Goal: Task Accomplishment & Management: Manage account settings

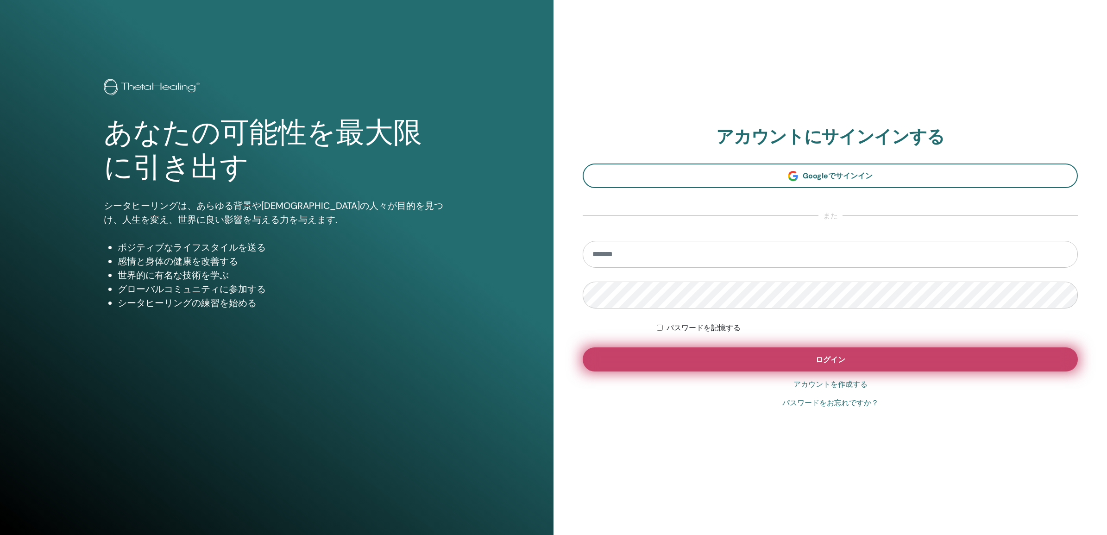
type input "**********"
click at [791, 357] on button "ログイン" at bounding box center [830, 359] width 495 height 24
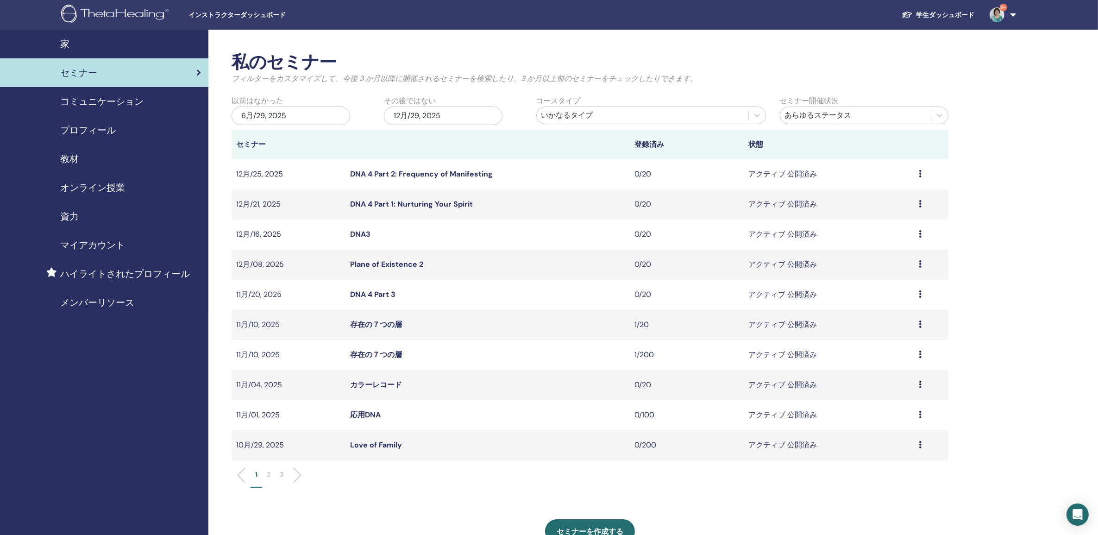
click at [300, 476] on li at bounding box center [294, 475] width 16 height 16
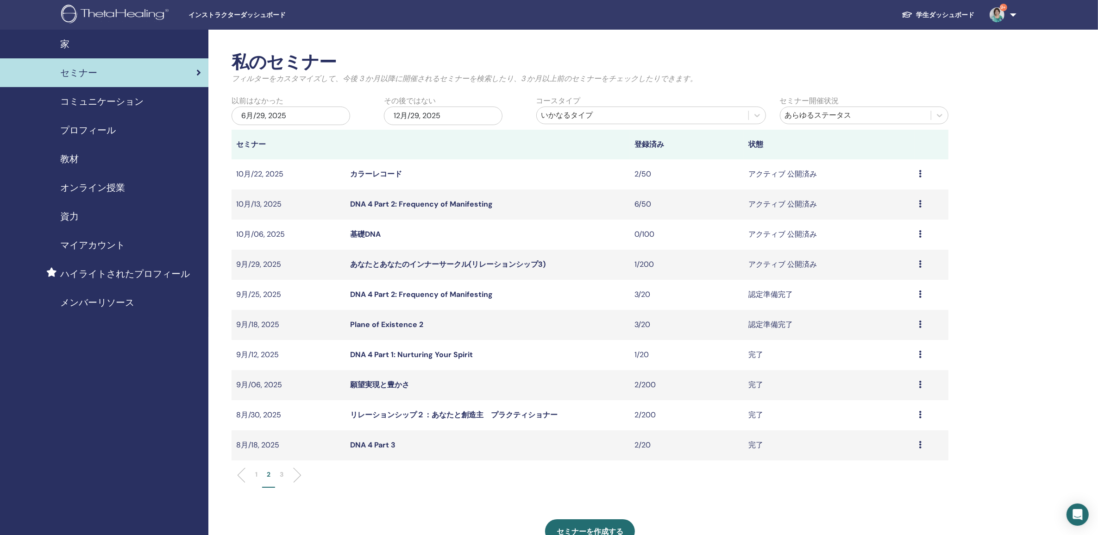
click at [409, 205] on link "DNA 4 Part 2: Frequency of Manifesting" at bounding box center [421, 204] width 143 height 10
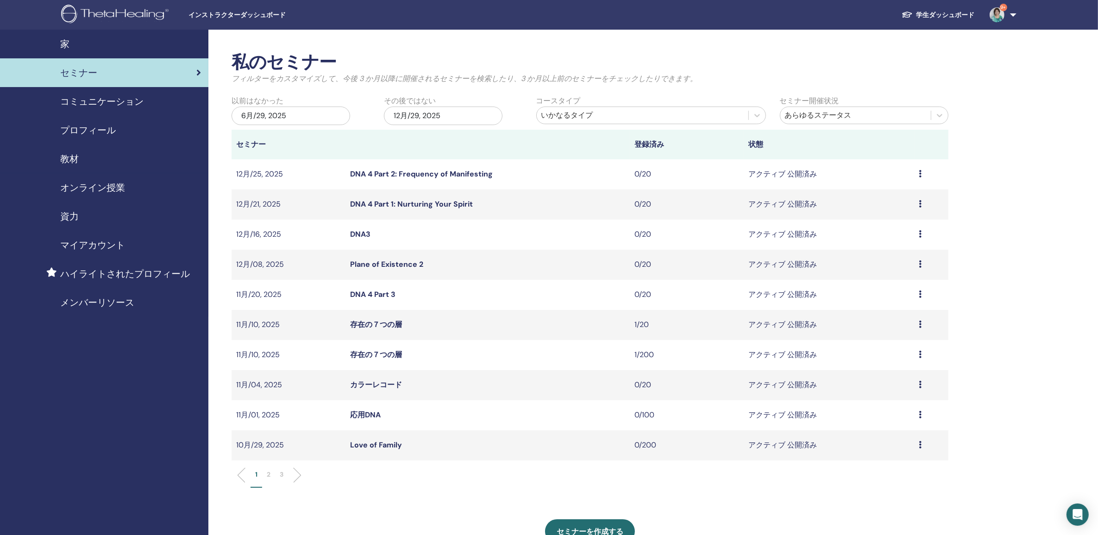
click at [300, 473] on ul "1 2 3" at bounding box center [590, 479] width 701 height 18
click at [299, 476] on li at bounding box center [294, 475] width 16 height 16
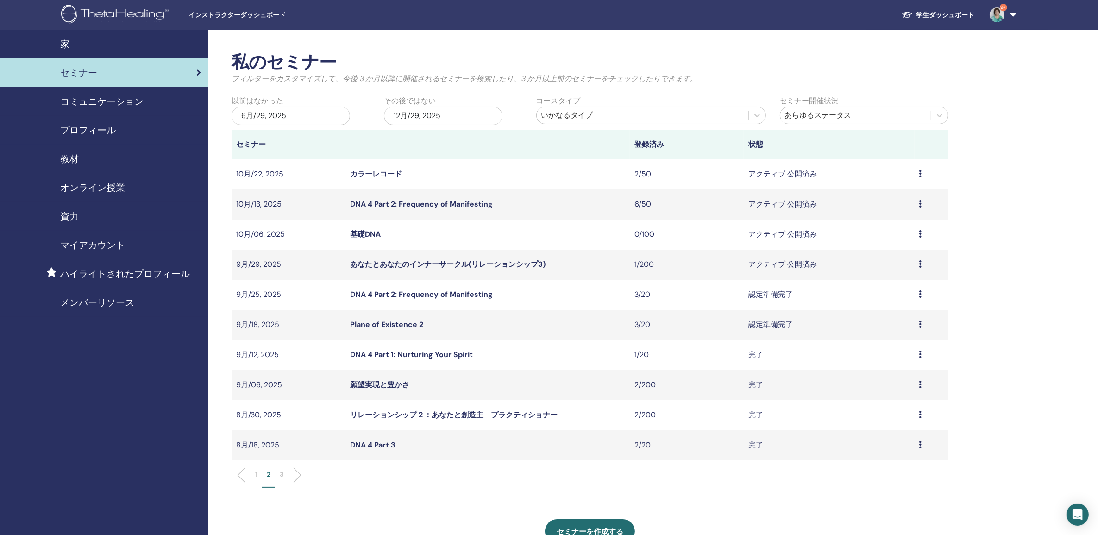
click at [399, 322] on link "Plane of Existence 2" at bounding box center [386, 325] width 73 height 10
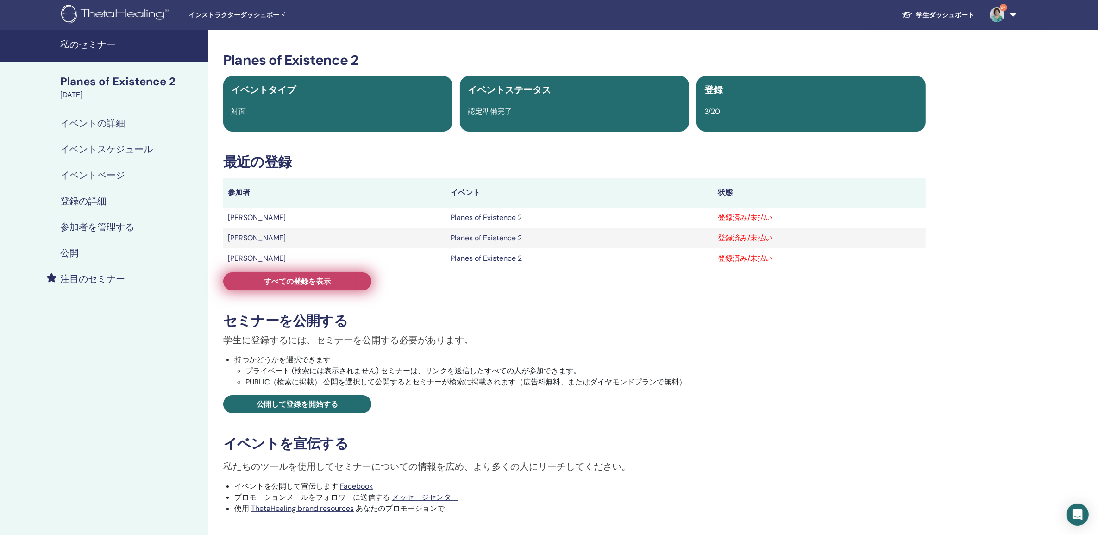
click at [311, 284] on span "すべての登録を表示" at bounding box center [297, 282] width 67 height 10
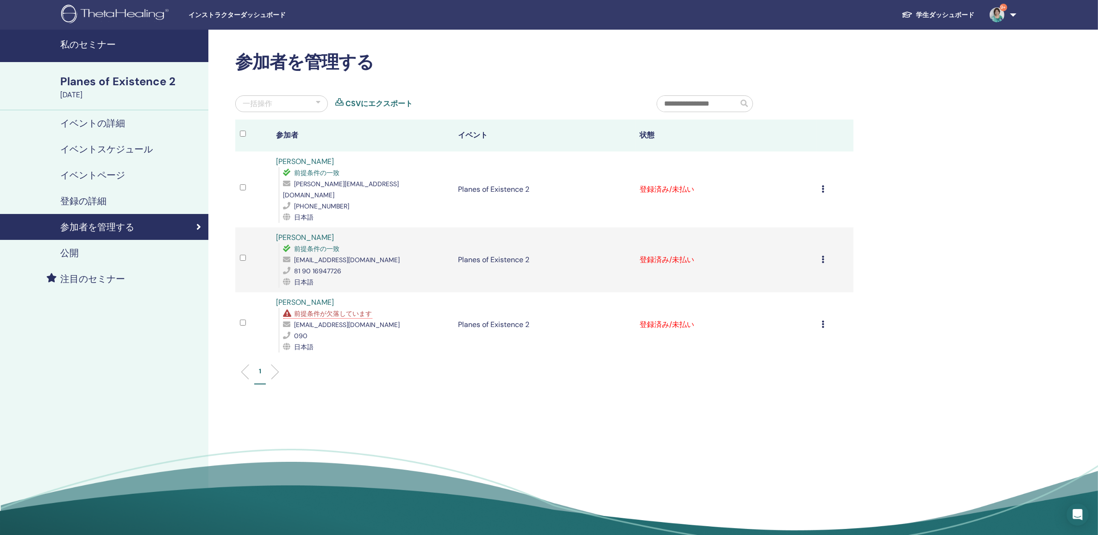
click at [826, 184] on div "登録をキャンセルする 自動認証しない 有料としてマーク 未払いとしてマーク 不在としてマーク 完了して認定する 証明書のダウンロード" at bounding box center [835, 189] width 27 height 11
click at [765, 260] on p "完了して認定する" at bounding box center [788, 258] width 74 height 11
click at [823, 256] on icon at bounding box center [823, 259] width 3 height 7
click at [760, 321] on p "完了して認定する" at bounding box center [786, 323] width 74 height 11
click at [825, 321] on icon at bounding box center [823, 324] width 3 height 7
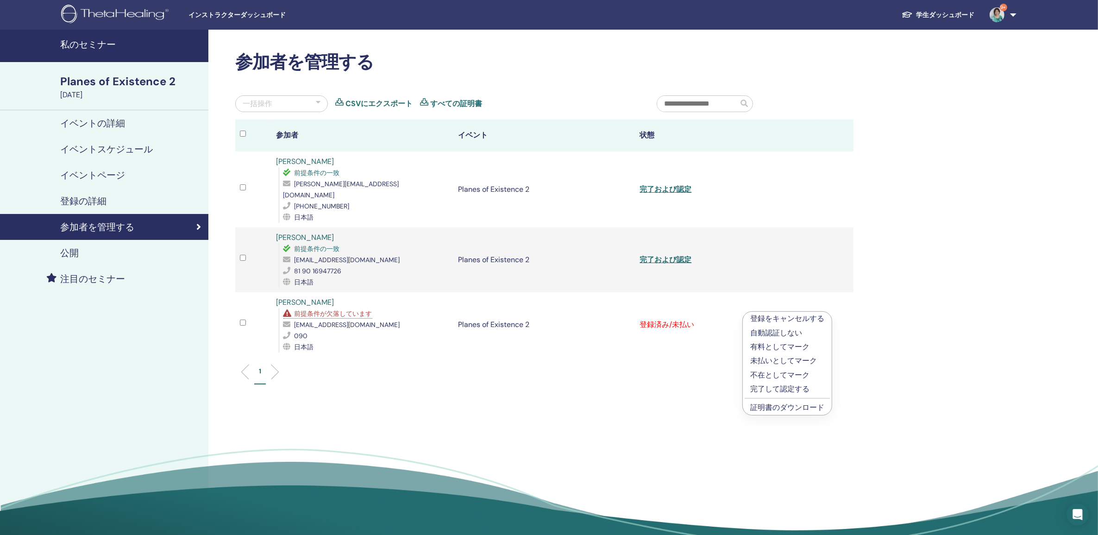
click at [767, 390] on p "完了して認定する" at bounding box center [788, 389] width 74 height 11
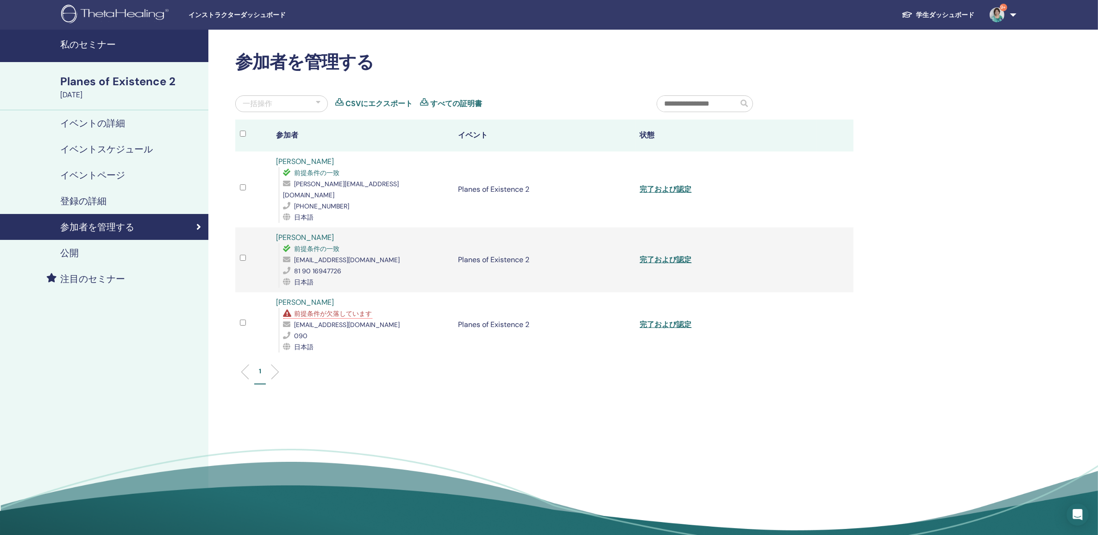
click at [91, 42] on h4 "私のセミナー" at bounding box center [131, 44] width 143 height 11
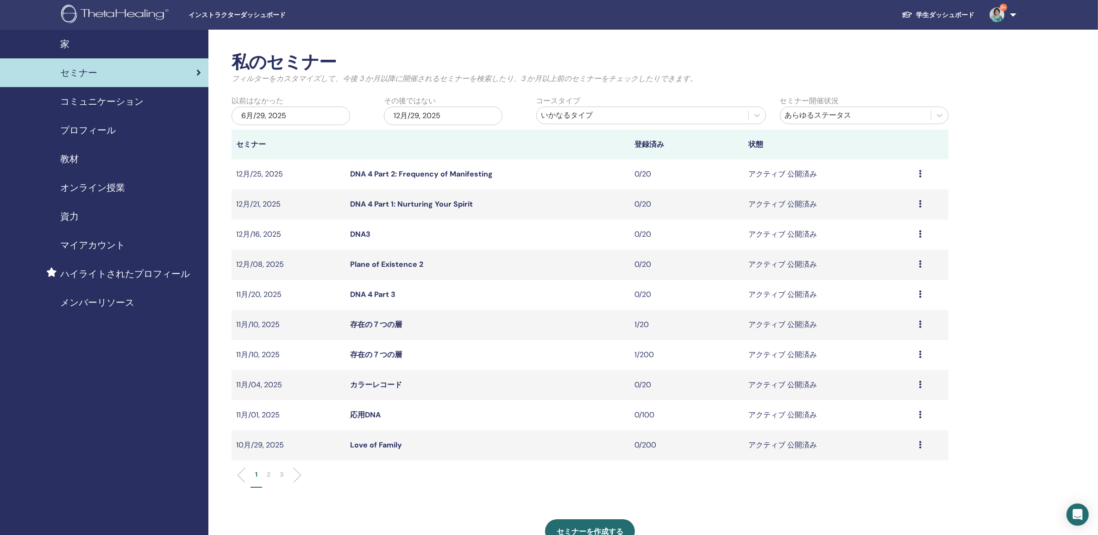
click at [300, 473] on ul "1 2 3" at bounding box center [590, 479] width 701 height 18
click at [299, 473] on li at bounding box center [294, 475] width 16 height 16
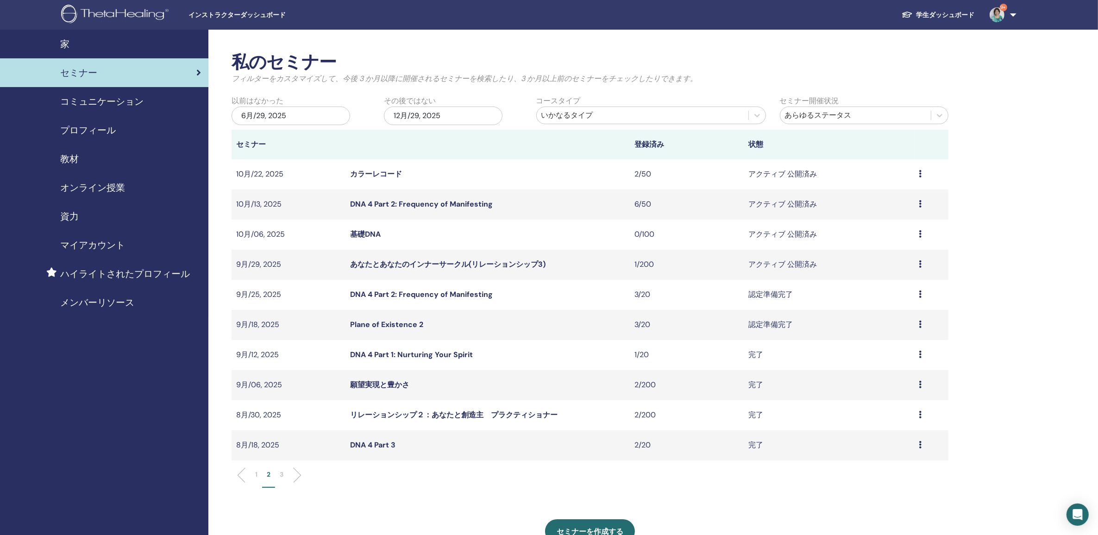
click at [404, 295] on link "DNA 4 Part 2: Frequency of Manifesting" at bounding box center [421, 295] width 143 height 10
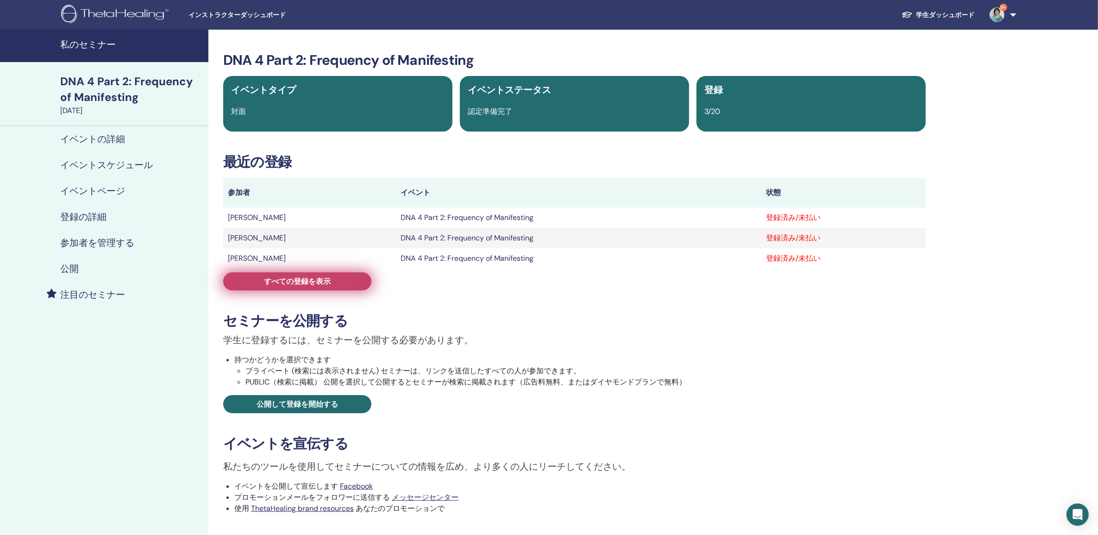
click at [304, 281] on span "すべての登録を表示" at bounding box center [297, 282] width 67 height 10
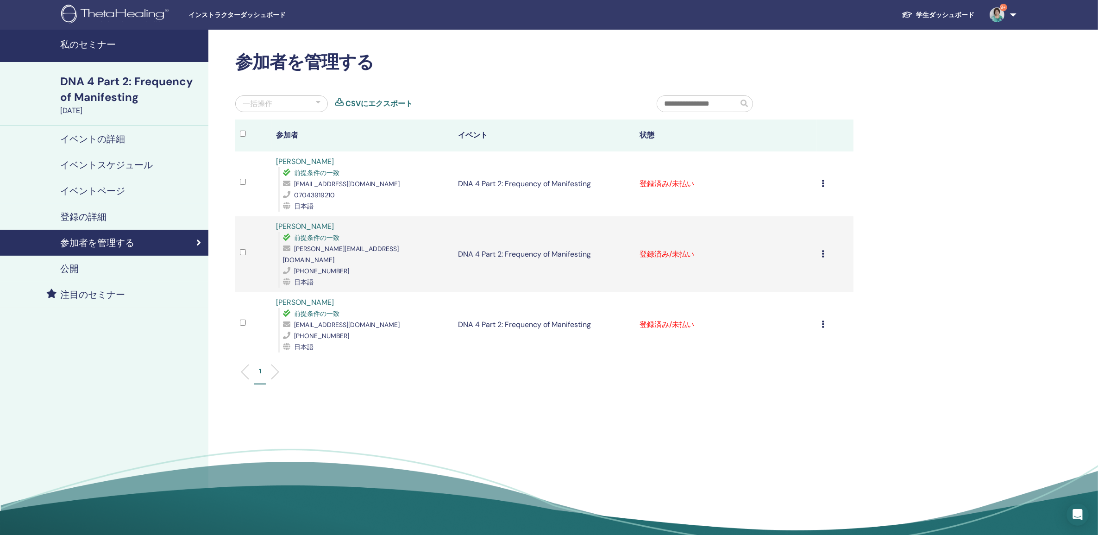
click at [824, 182] on icon at bounding box center [823, 183] width 3 height 7
click at [790, 259] on p "完了して認定する" at bounding box center [787, 259] width 74 height 11
click at [823, 250] on icon at bounding box center [823, 253] width 3 height 7
click at [777, 322] on p "完了して認定する" at bounding box center [786, 323] width 74 height 11
click at [825, 321] on icon at bounding box center [823, 324] width 3 height 7
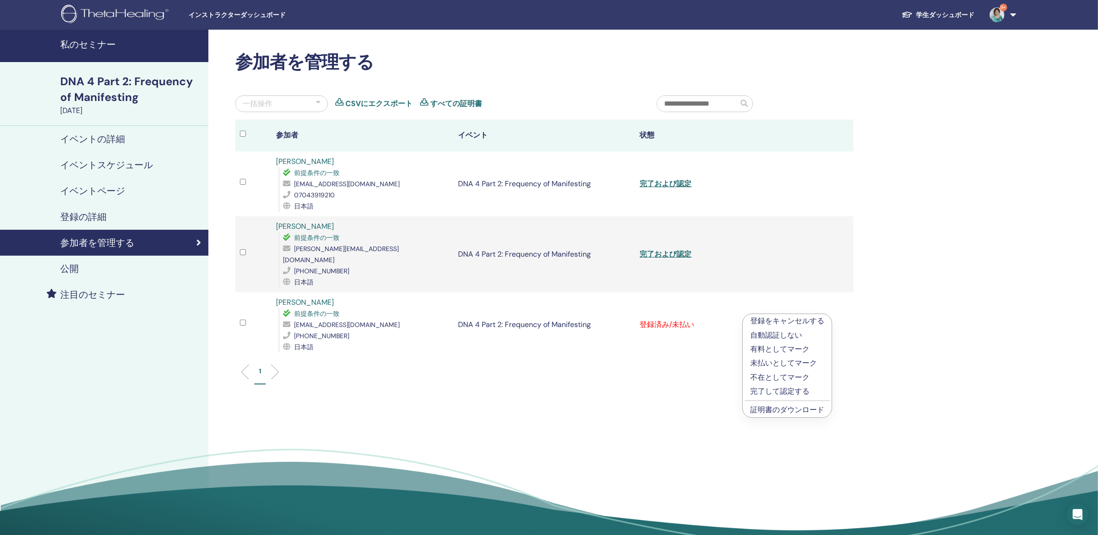
click at [780, 388] on p "完了して認定する" at bounding box center [788, 391] width 74 height 11
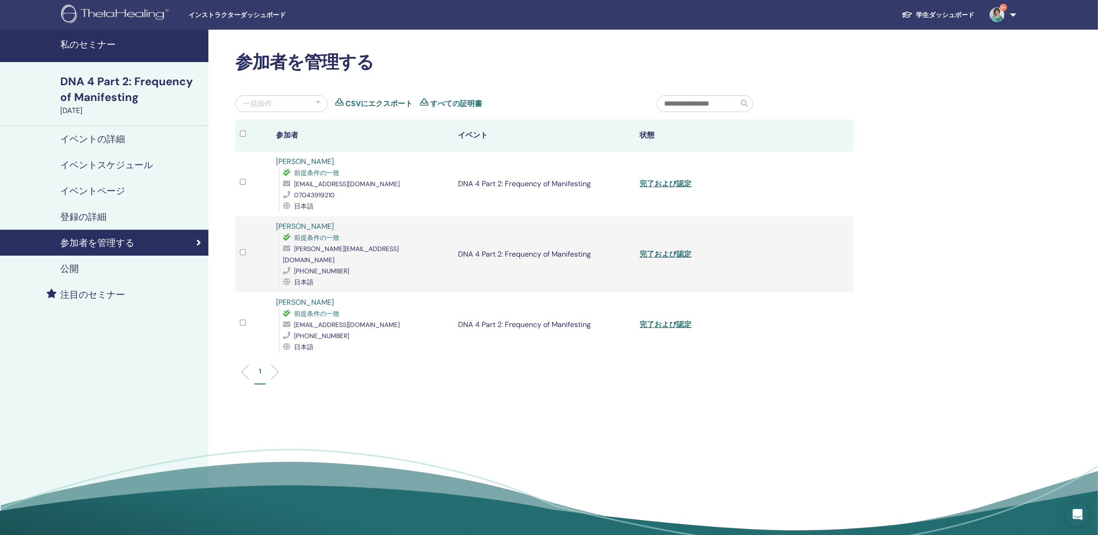
click at [91, 40] on h4 "私のセミナー" at bounding box center [131, 44] width 143 height 11
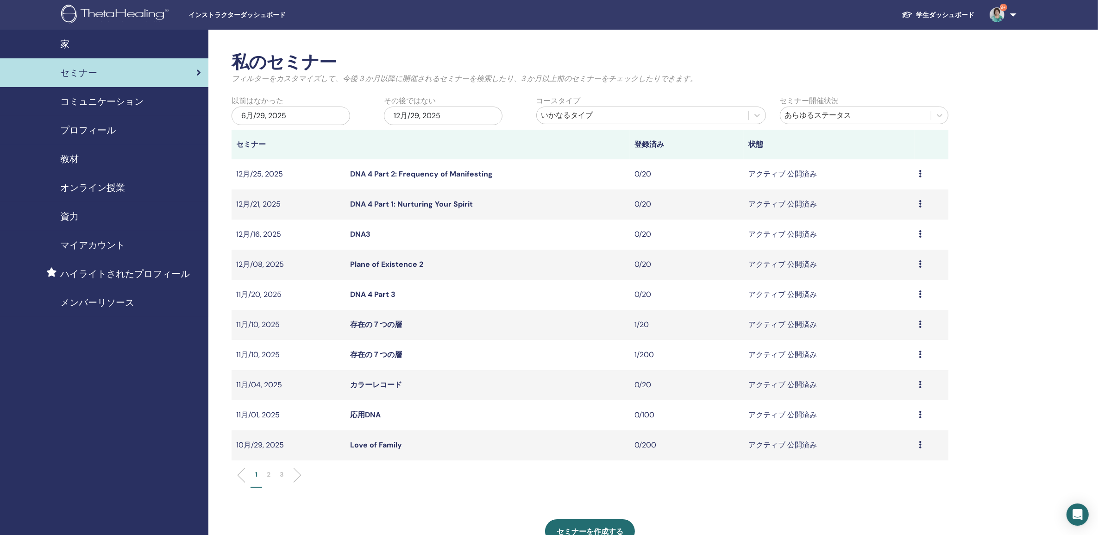
click at [299, 476] on li at bounding box center [294, 475] width 16 height 16
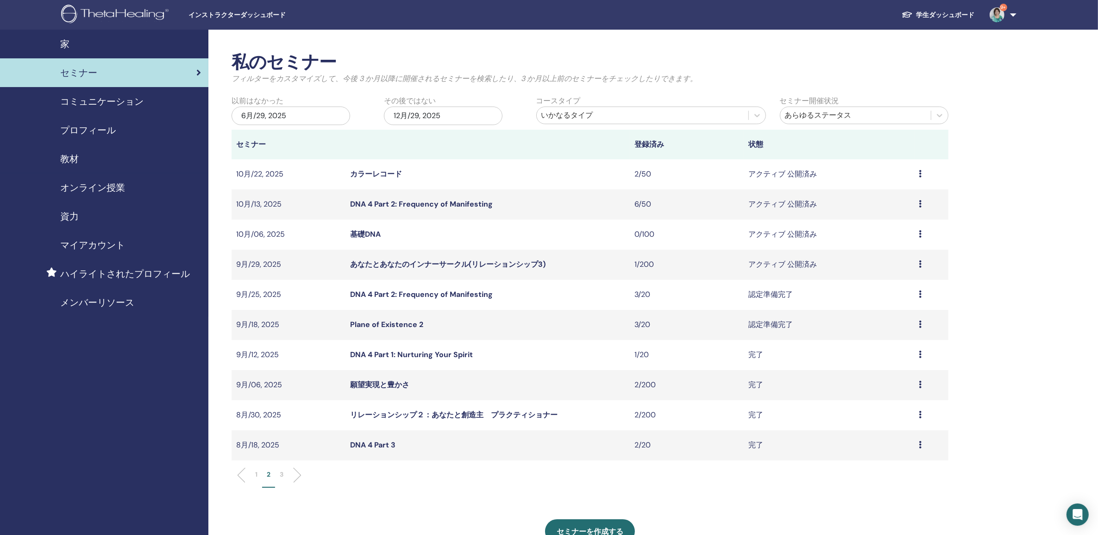
click at [385, 325] on link "Plane of Existence 2" at bounding box center [386, 325] width 73 height 10
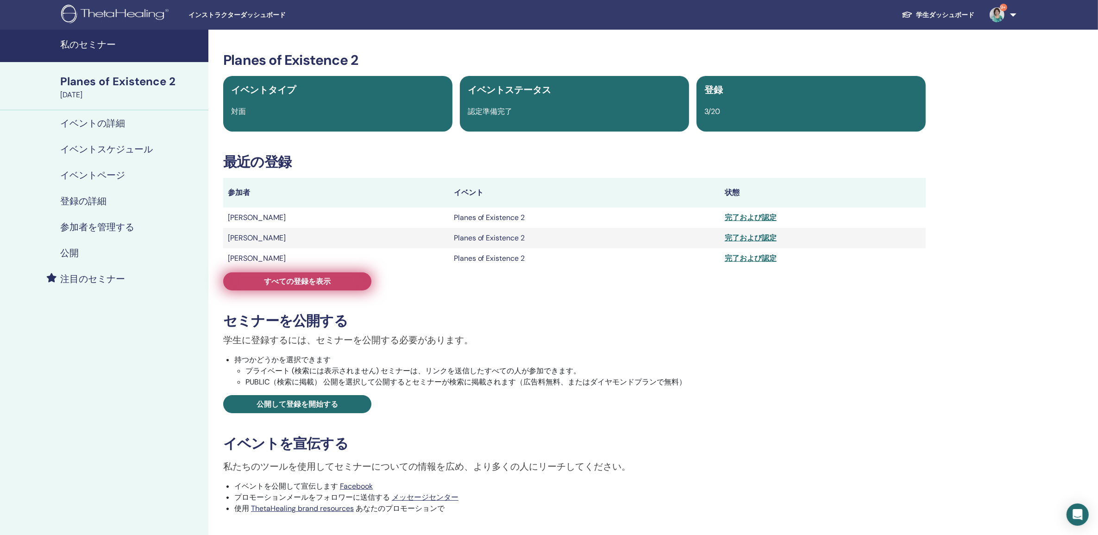
click at [266, 281] on span "すべての登録を表示" at bounding box center [297, 282] width 67 height 10
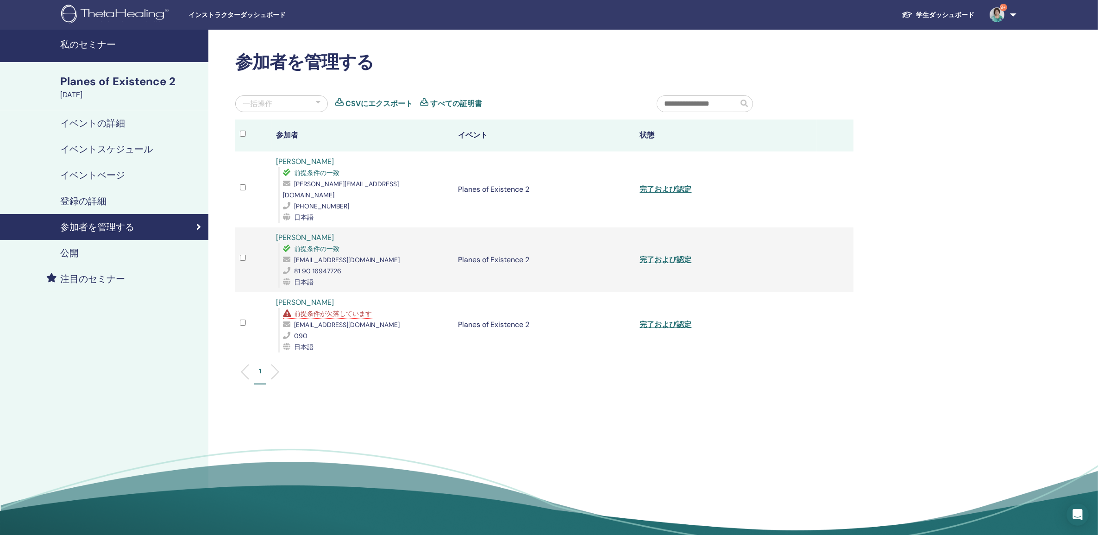
click at [297, 297] on link "MAIKO ITO" at bounding box center [306, 302] width 58 height 10
click at [65, 249] on h4 "公開" at bounding box center [69, 252] width 19 height 11
click at [295, 233] on link "Kyoko Takahashi" at bounding box center [306, 238] width 58 height 10
click at [76, 253] on h4 "公開" at bounding box center [69, 252] width 19 height 11
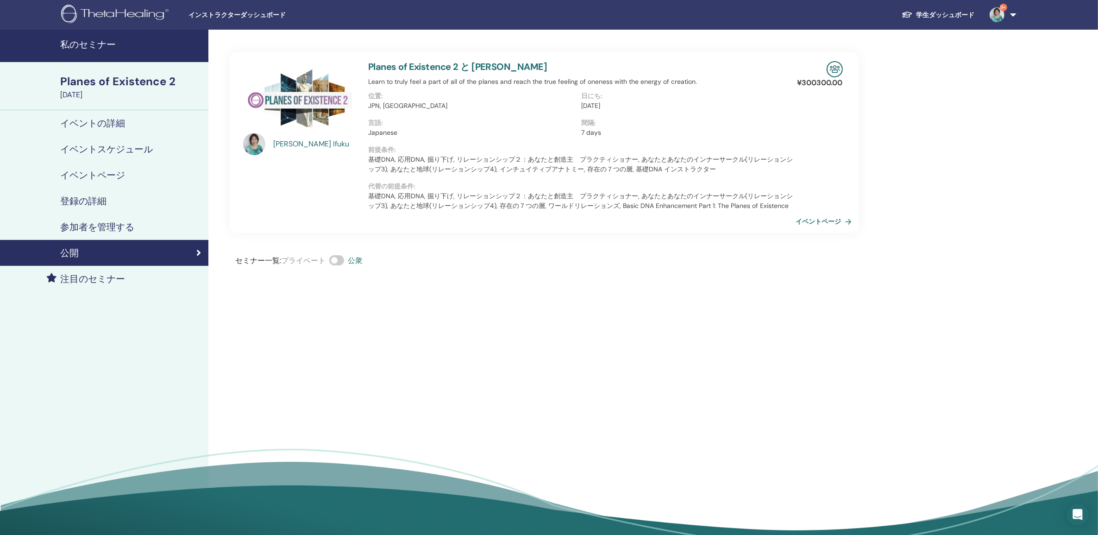
click at [826, 221] on link "イベントページ" at bounding box center [825, 221] width 59 height 14
click at [424, 195] on p "基礎DNA, 応用DNA, 掘り下げ, リレーションシップ２：あなたと創造主　プラクティショナー, あなたとあなたのインナーサークル(リレーションシップ3),…" at bounding box center [581, 200] width 427 height 19
click at [415, 65] on link "Planes of Existence 2 と Katsumi Ifuku" at bounding box center [457, 67] width 179 height 12
click at [291, 98] on img at bounding box center [300, 98] width 114 height 75
click at [469, 66] on link "Planes of Existence 2 と Katsumi Ifuku" at bounding box center [457, 67] width 179 height 12
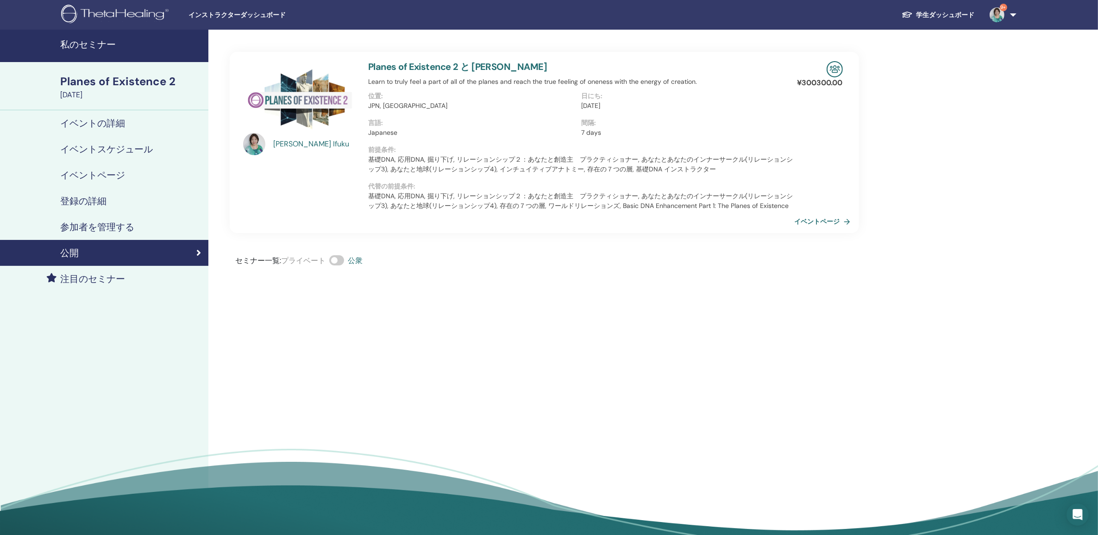
click at [390, 62] on link "Planes of Existence 2 と Katsumi Ifuku" at bounding box center [457, 67] width 179 height 12
click at [301, 98] on img at bounding box center [300, 98] width 114 height 75
click at [80, 278] on h4 "注目のセミナー" at bounding box center [92, 278] width 65 height 11
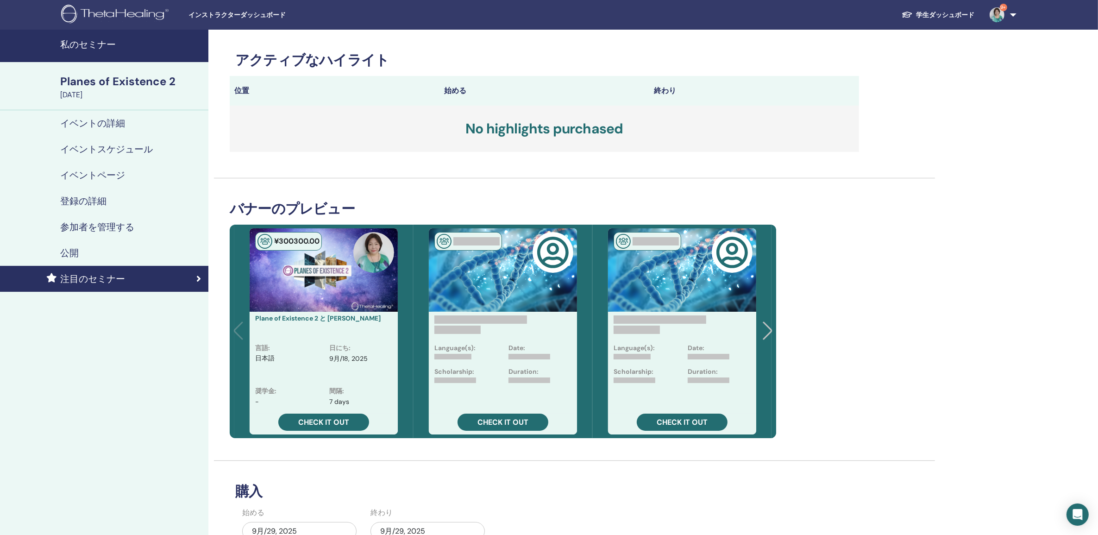
click at [82, 75] on div "Planes of Existence 2" at bounding box center [131, 82] width 143 height 16
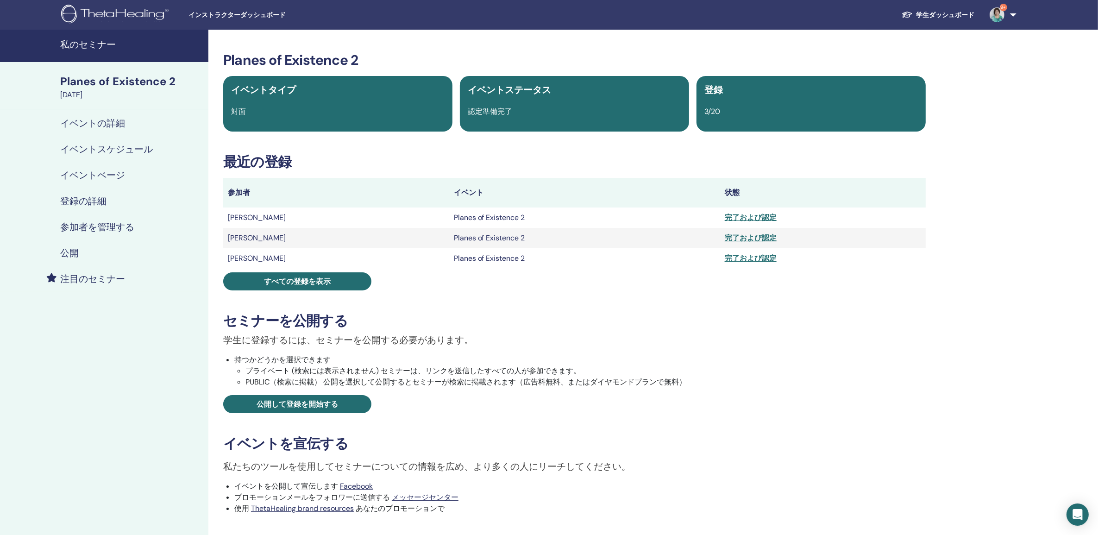
click at [85, 82] on div "Planes of Existence 2" at bounding box center [131, 82] width 143 height 16
click at [105, 82] on div "Planes of Existence 2" at bounding box center [131, 82] width 143 height 16
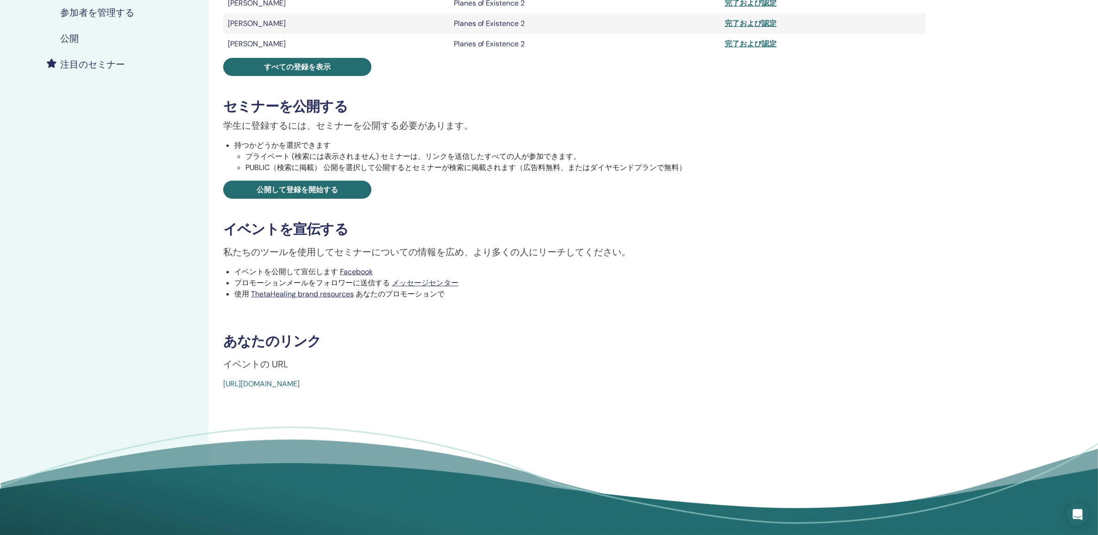
scroll to position [232, 0]
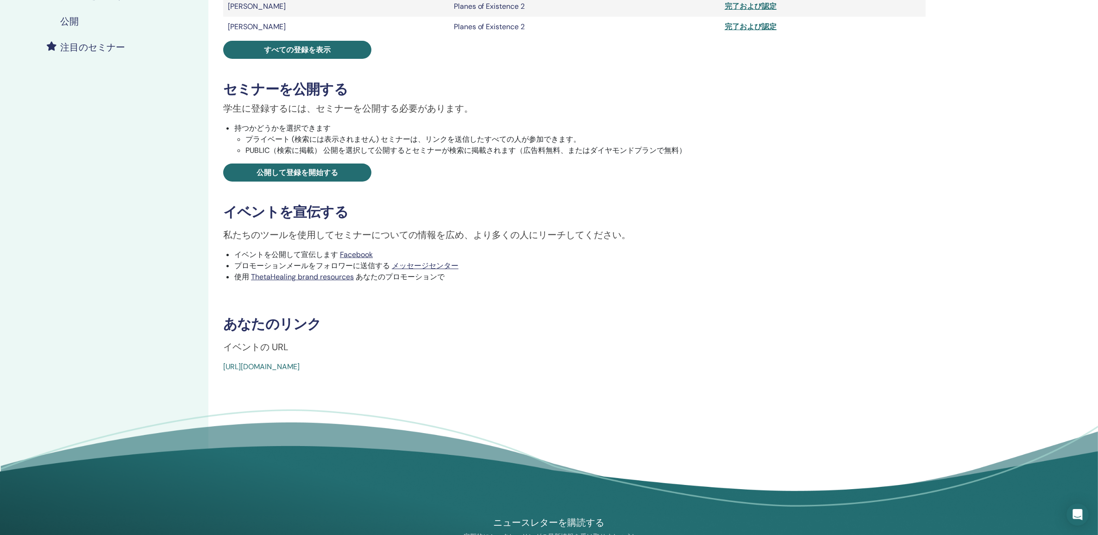
click at [285, 366] on link "https://www.thetahealing.com/seminar-371614-details.html" at bounding box center [261, 367] width 76 height 10
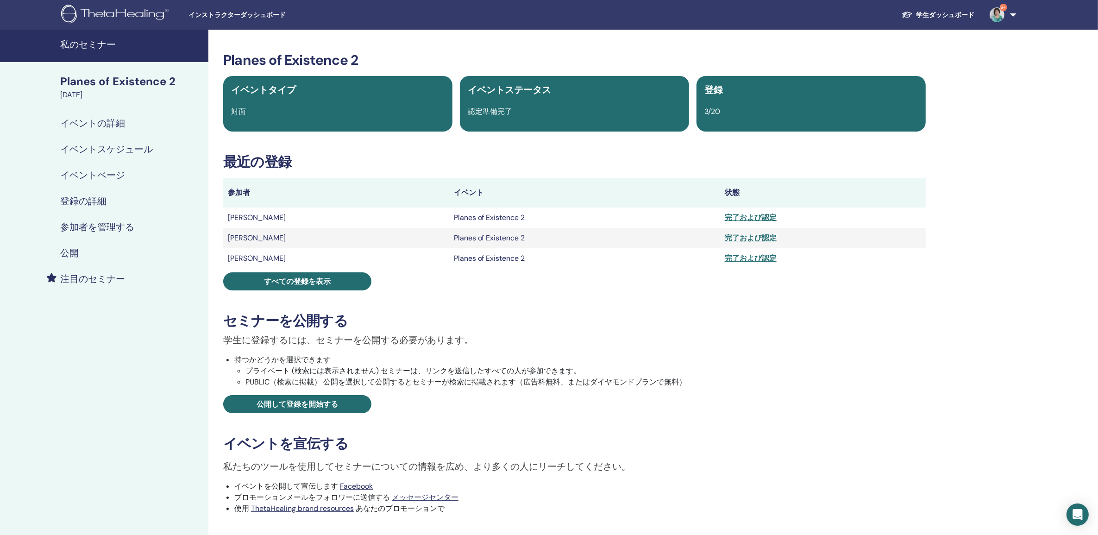
click at [94, 47] on h4 "私のセミナー" at bounding box center [131, 44] width 143 height 11
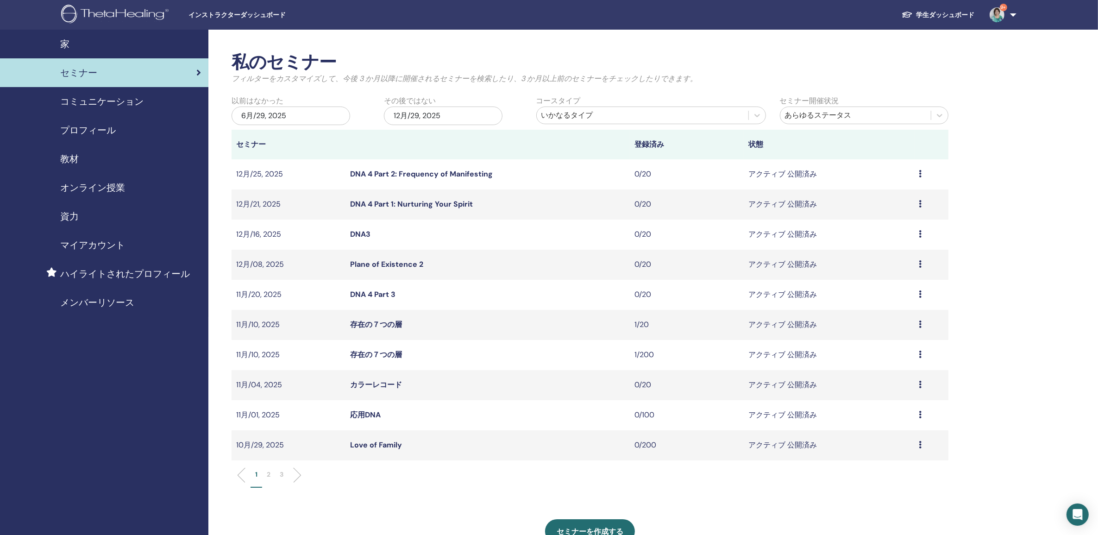
click at [63, 45] on span "家" at bounding box center [64, 44] width 9 height 14
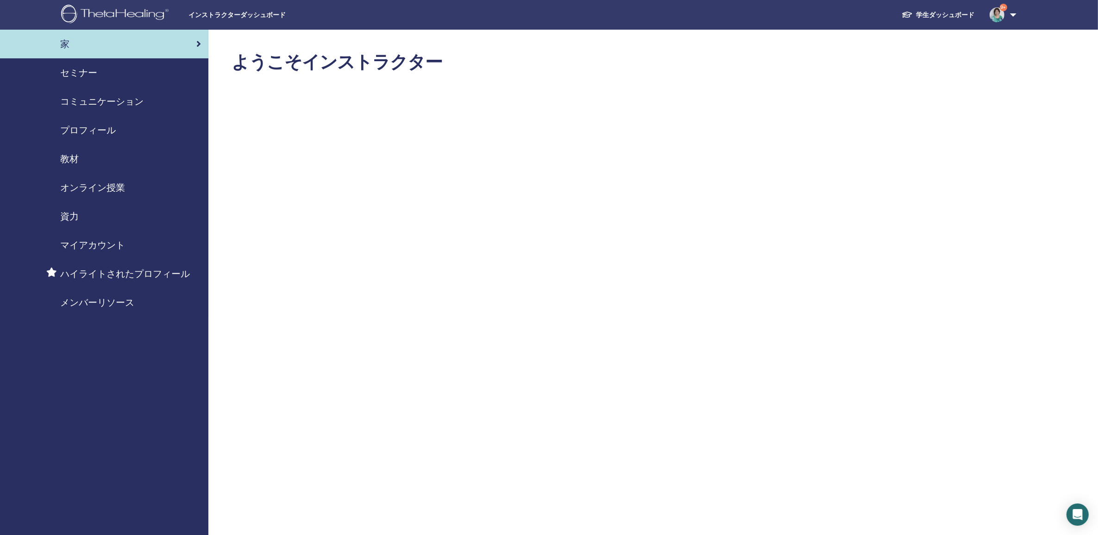
click at [74, 70] on span "セミナー" at bounding box center [78, 73] width 37 height 14
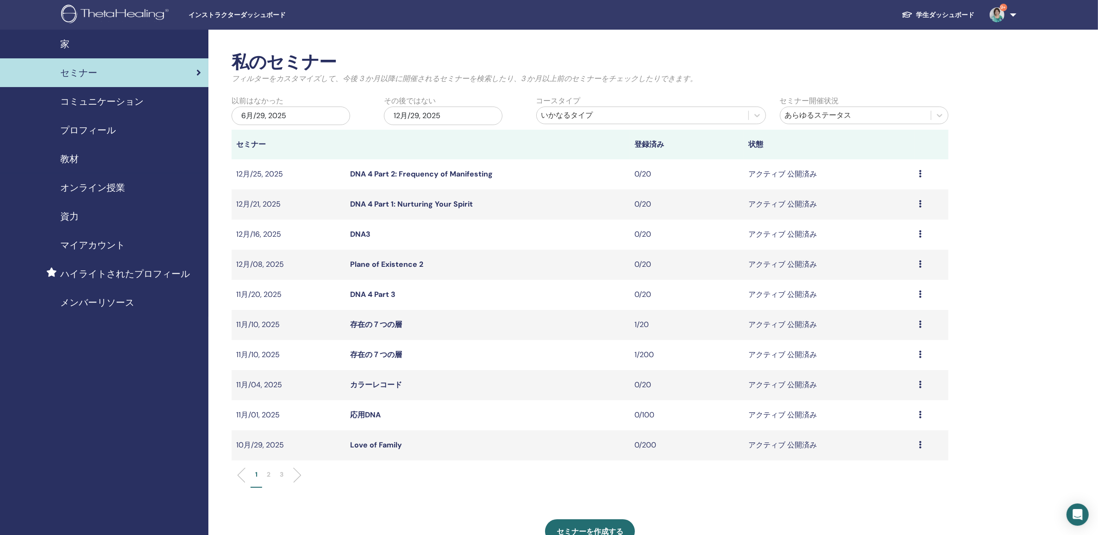
click at [373, 172] on link "DNA 4 Part 2: Frequency of Manifesting" at bounding box center [421, 174] width 143 height 10
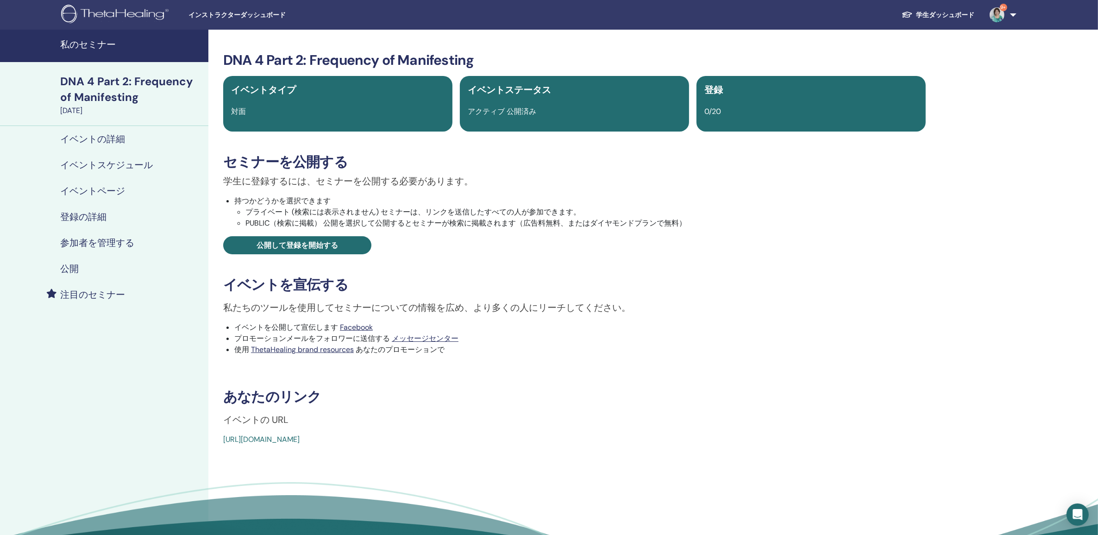
click at [86, 292] on h4 "注目のセミナー" at bounding box center [92, 294] width 65 height 11
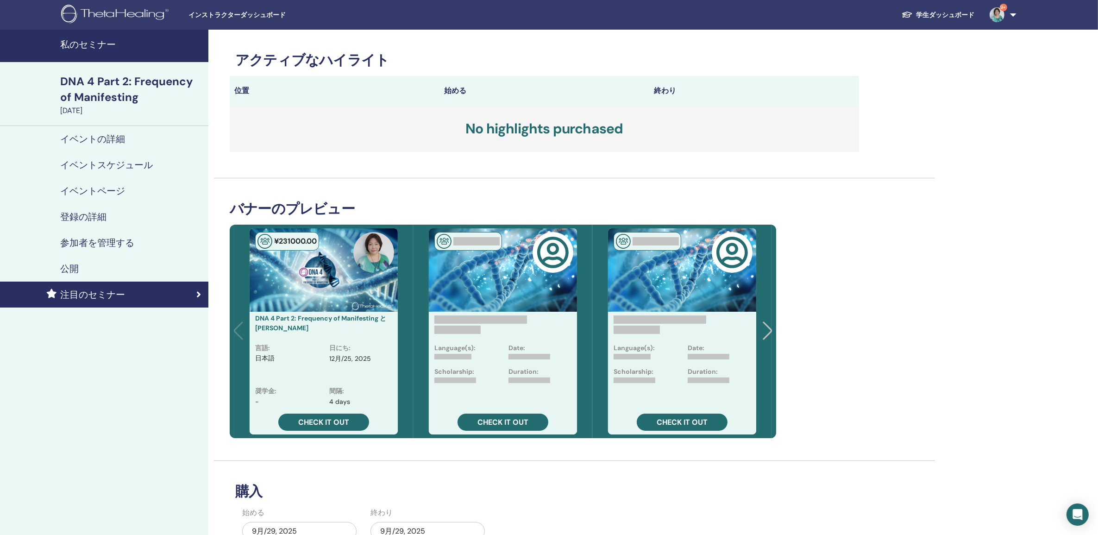
click at [69, 263] on h4 "公開" at bounding box center [69, 268] width 19 height 11
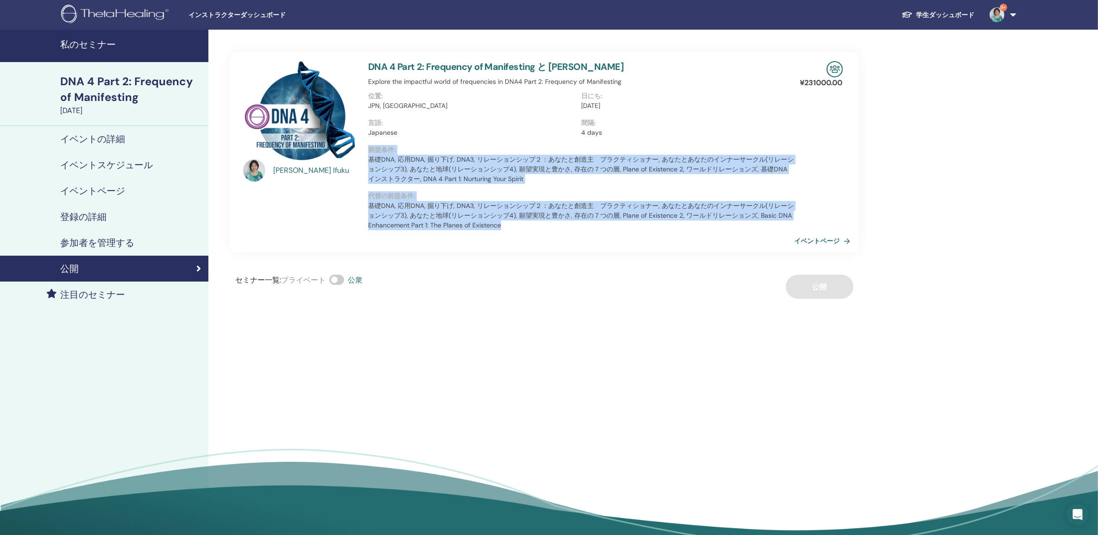
drag, startPoint x: 370, startPoint y: 148, endPoint x: 526, endPoint y: 234, distance: 178.3
click at [526, 234] on div "DNA 4 Part 2: Frequency of Manifesting と Katsumi Ifuku Explore the impactful wo…" at bounding box center [582, 152] width 438 height 201
copy div "前提条件 : 基礎DNA, 応用DNA, 掘り下げ, DNA3, リレーションシップ２：あなたと創造主　プラクティショナー, あなたとあなたのインナーサークル…"
click at [77, 39] on h4 "私のセミナー" at bounding box center [131, 44] width 143 height 11
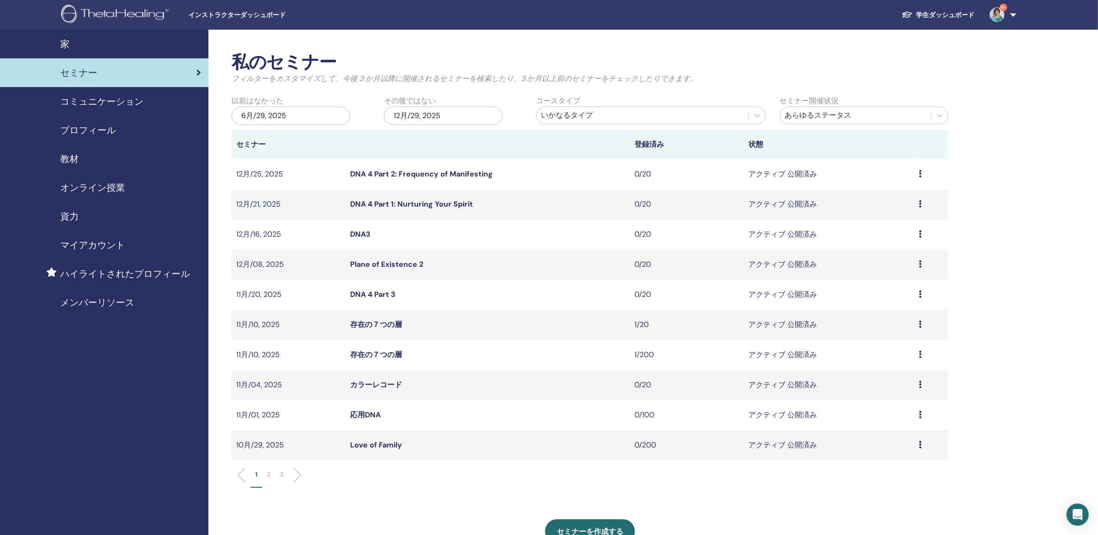
click at [299, 475] on li at bounding box center [294, 475] width 16 height 16
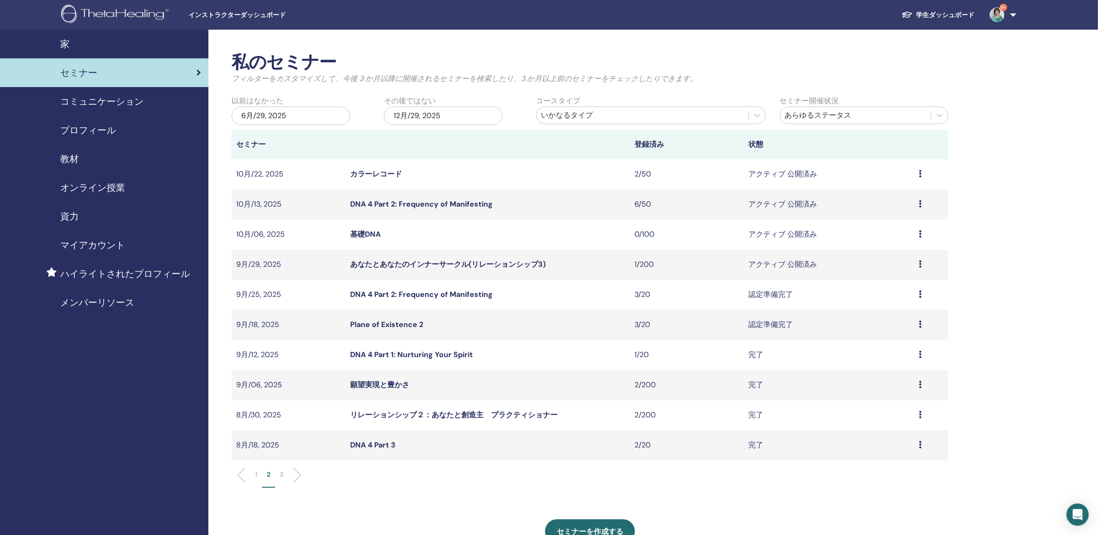
click at [399, 328] on link "Plane of Existence 2" at bounding box center [386, 325] width 73 height 10
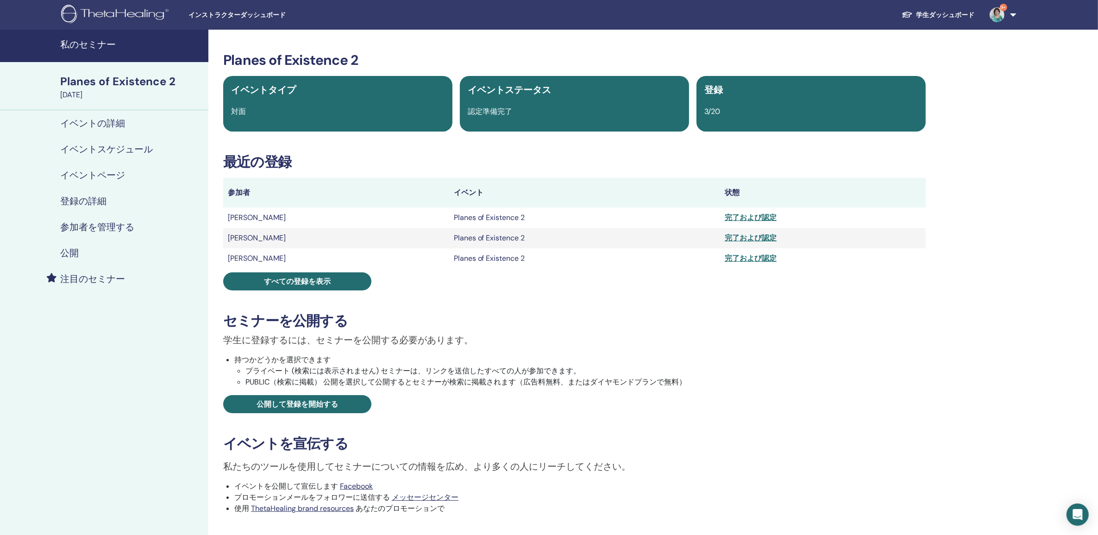
click at [73, 255] on h4 "公開" at bounding box center [69, 252] width 19 height 11
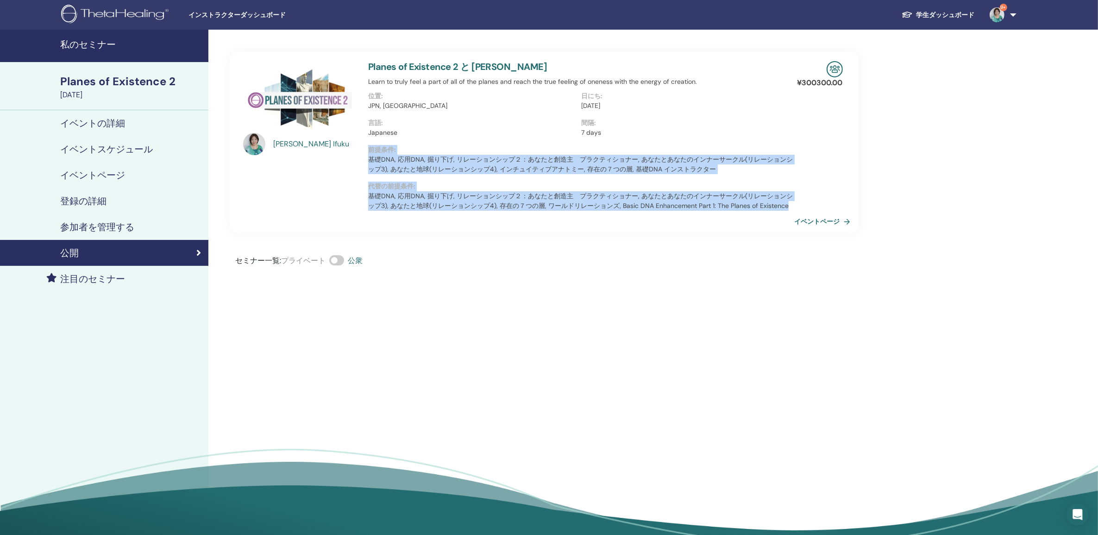
drag, startPoint x: 369, startPoint y: 147, endPoint x: 794, endPoint y: 212, distance: 429.4
click at [794, 212] on div "Planes of Existence 2 と [PERSON_NAME] Learn to truly feel a part of all of the …" at bounding box center [582, 142] width 438 height 181
copy div "前提条件 : 基礎DNA, 応用DNA, 掘り下げ, リレーションシップ２：あなたと創造主　プラクティショナー, あなたとあなたのインナーサークル(リレーショ…"
